Goal: Information Seeking & Learning: Learn about a topic

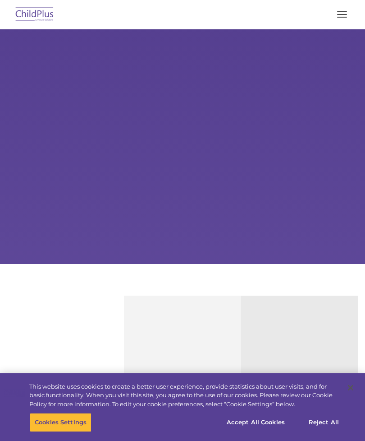
type input ""
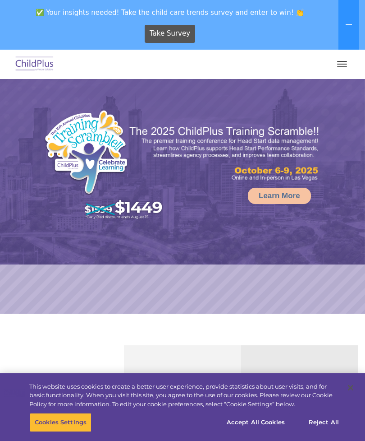
select select "MEDIUM"
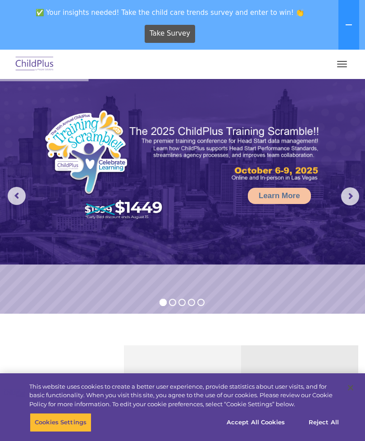
click at [344, 65] on button "button" at bounding box center [342, 64] width 19 height 14
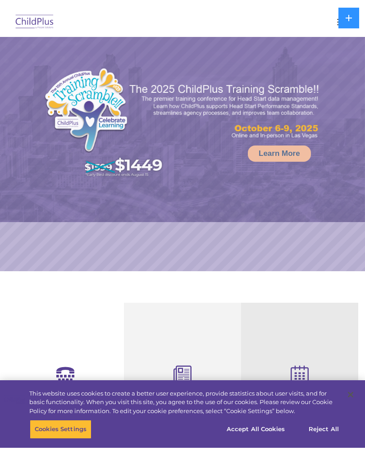
scroll to position [46, 0]
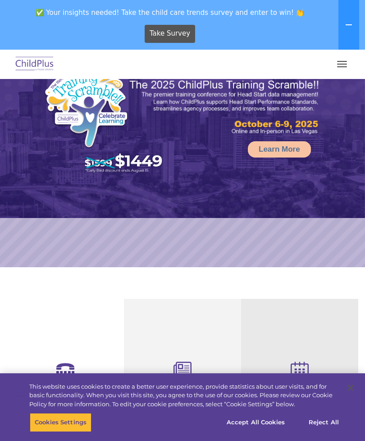
select select "MEDIUM"
